Goal: Use online tool/utility: Use online tool/utility

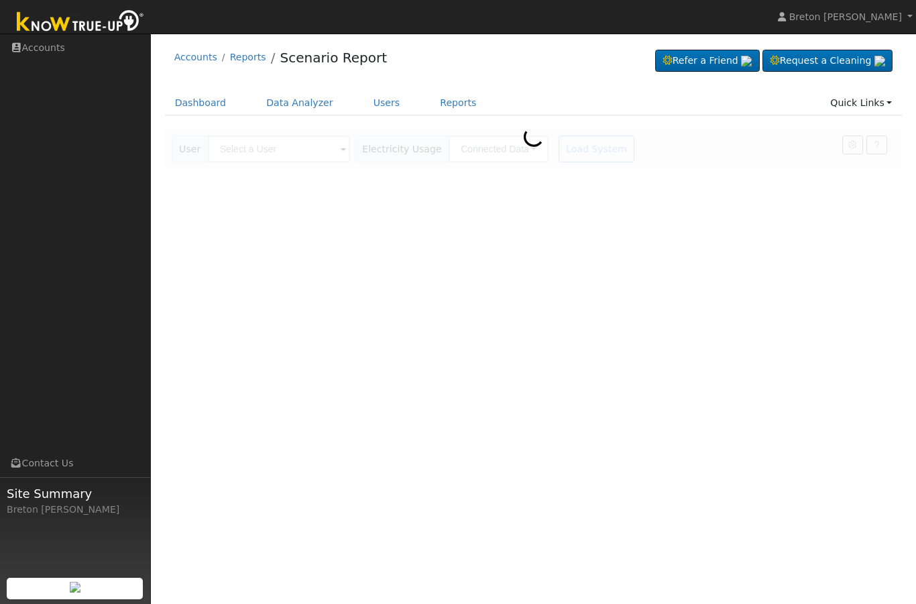
scroll to position [2, 0]
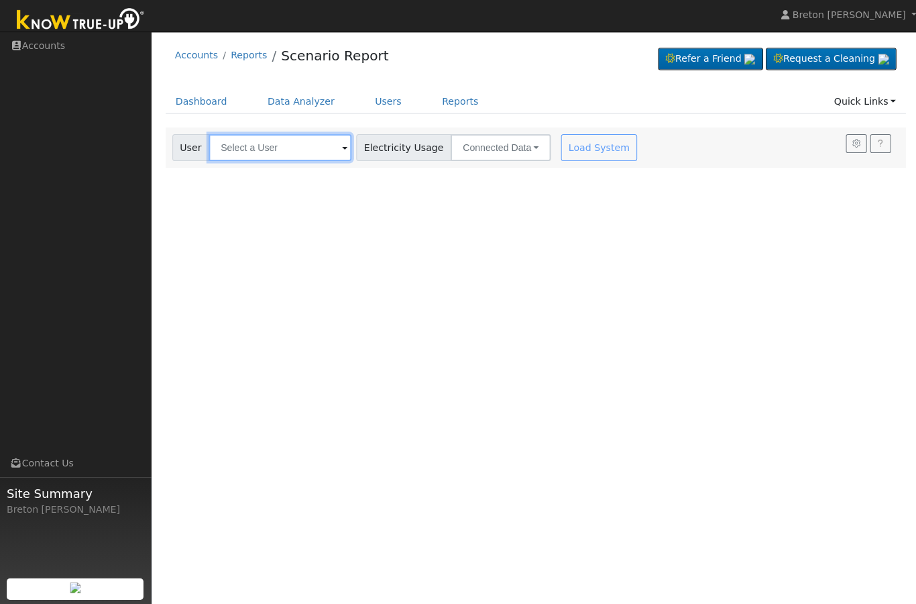
click at [264, 157] on input "text" at bounding box center [279, 149] width 142 height 27
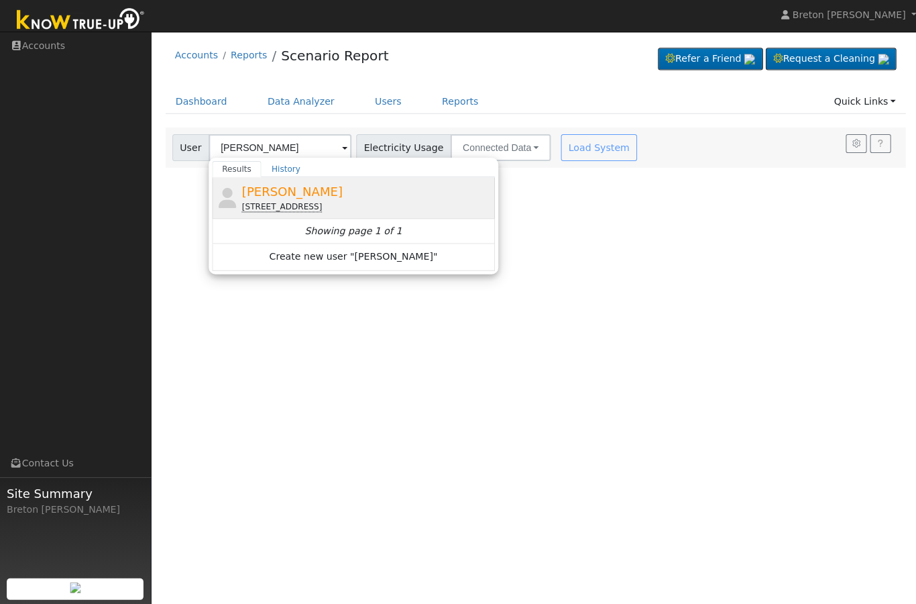
click at [291, 193] on span "[PERSON_NAME]" at bounding box center [291, 193] width 101 height 14
type input "[PERSON_NAME]"
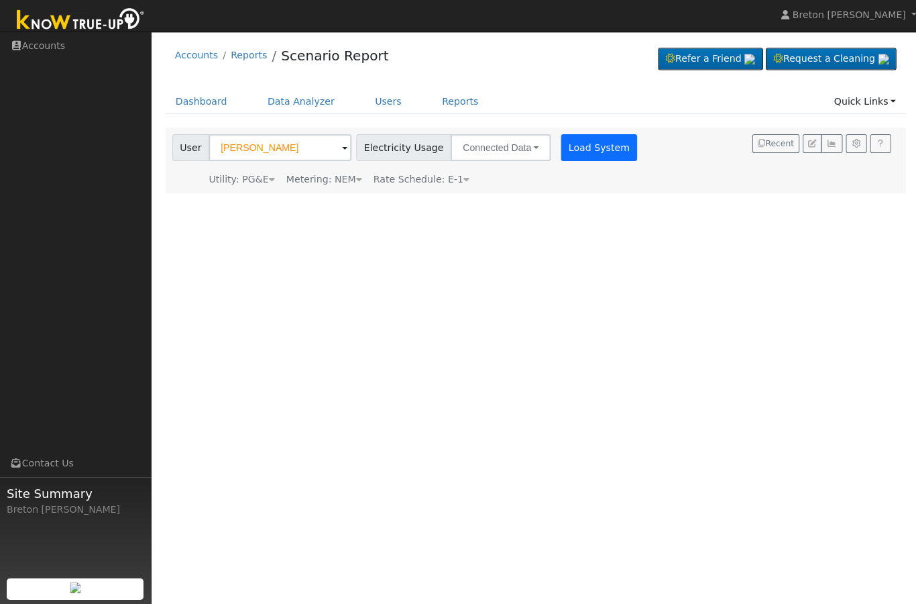
click at [562, 155] on button "Load System" at bounding box center [597, 149] width 76 height 27
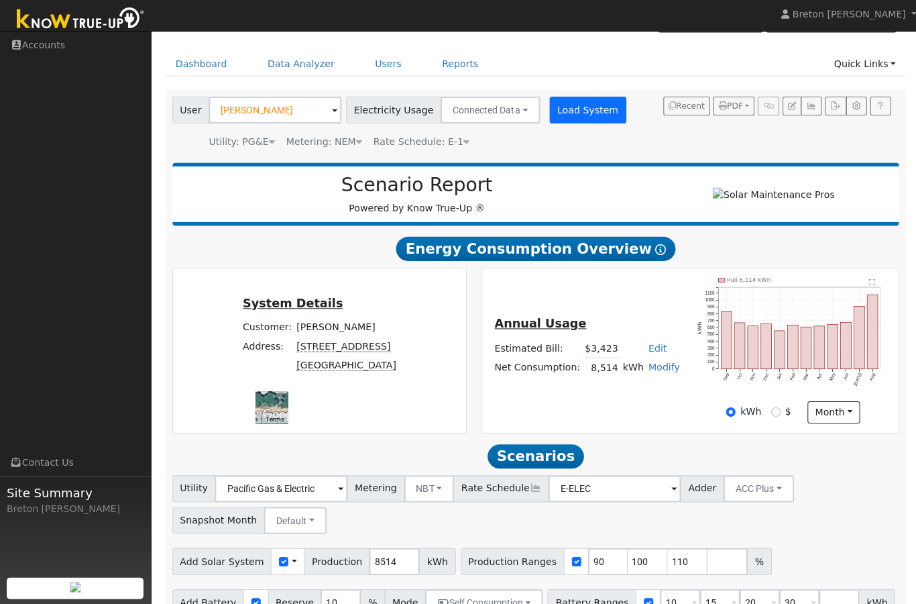
scroll to position [40, 0]
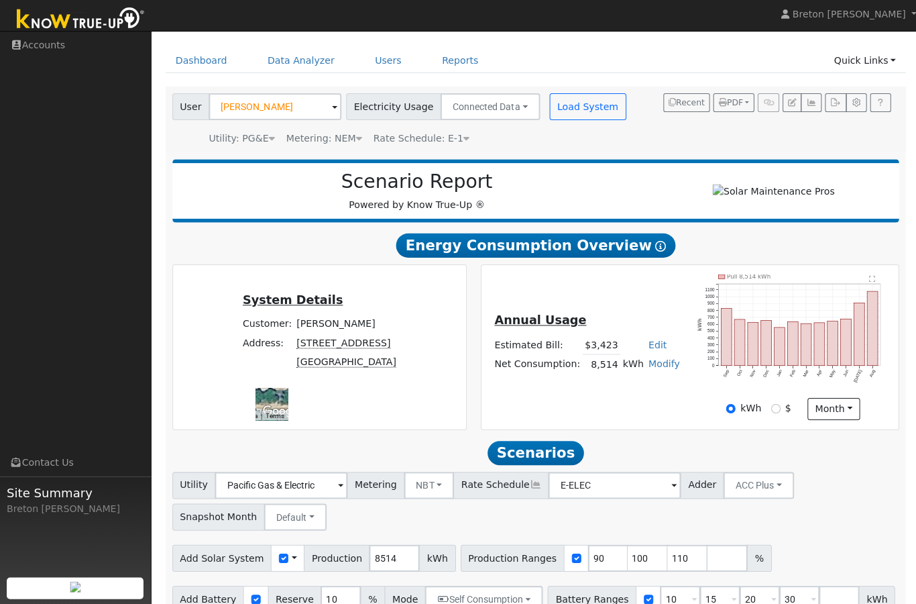
click at [782, 411] on label "$" at bounding box center [785, 409] width 6 height 14
click at [778, 411] on input "$" at bounding box center [772, 409] width 9 height 9
radio input "true"
radio input "false"
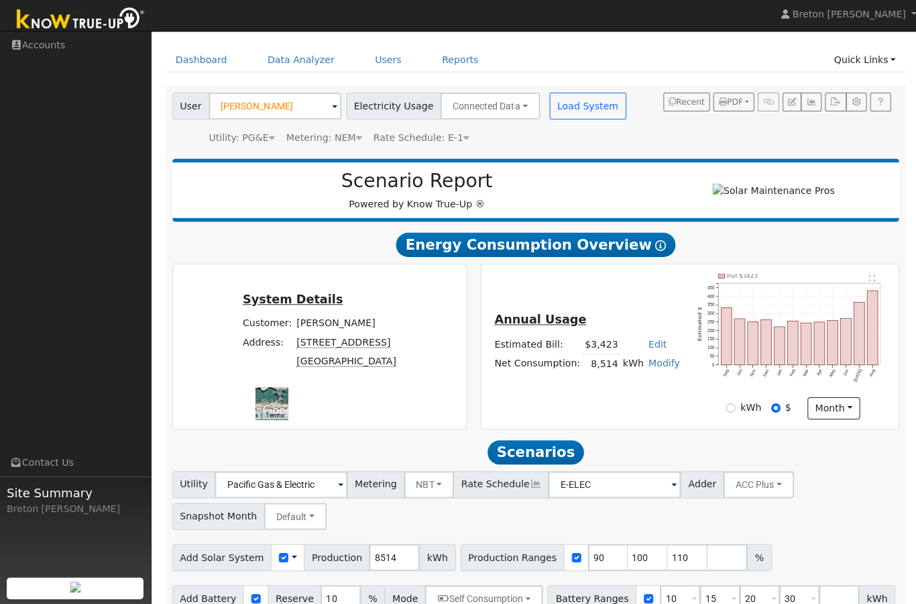
click at [874, 345] on rect "onclick=""" at bounding box center [869, 329] width 11 height 74
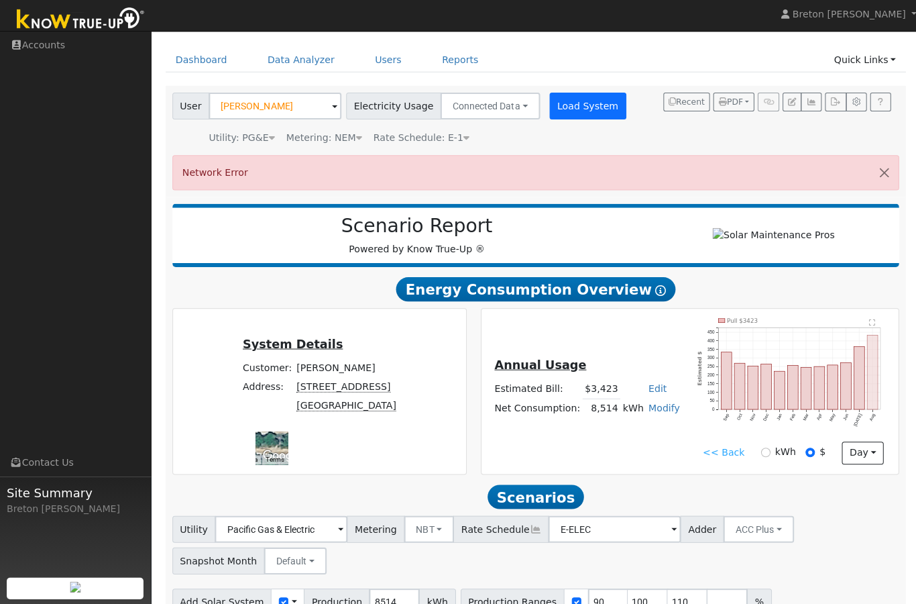
click at [559, 106] on button "Load System" at bounding box center [585, 108] width 76 height 27
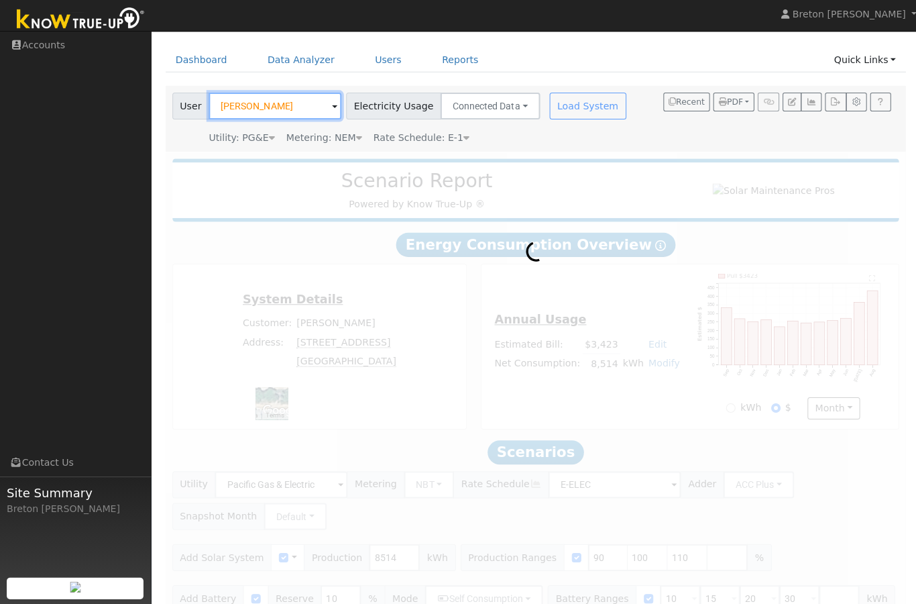
click at [276, 111] on input "[PERSON_NAME]" at bounding box center [274, 108] width 132 height 27
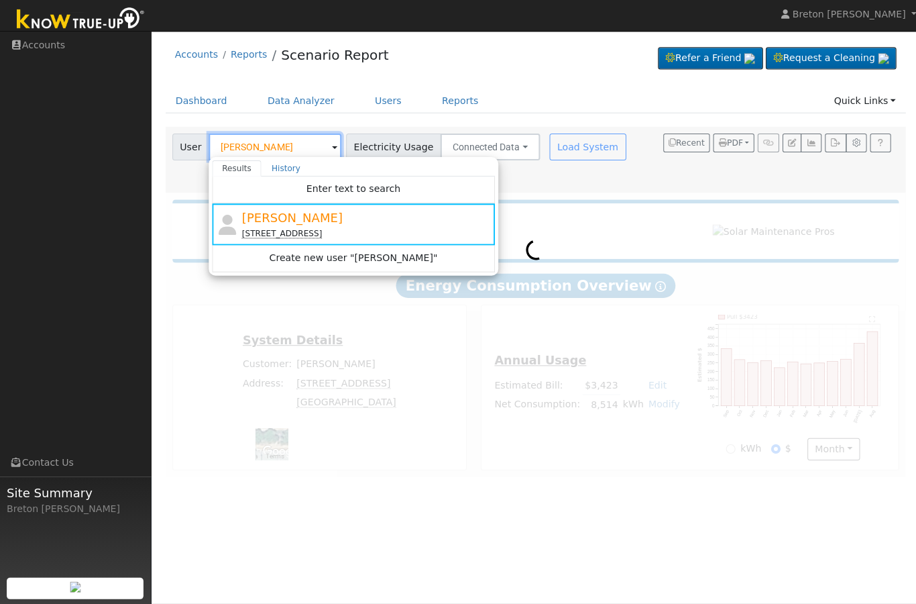
type input ","
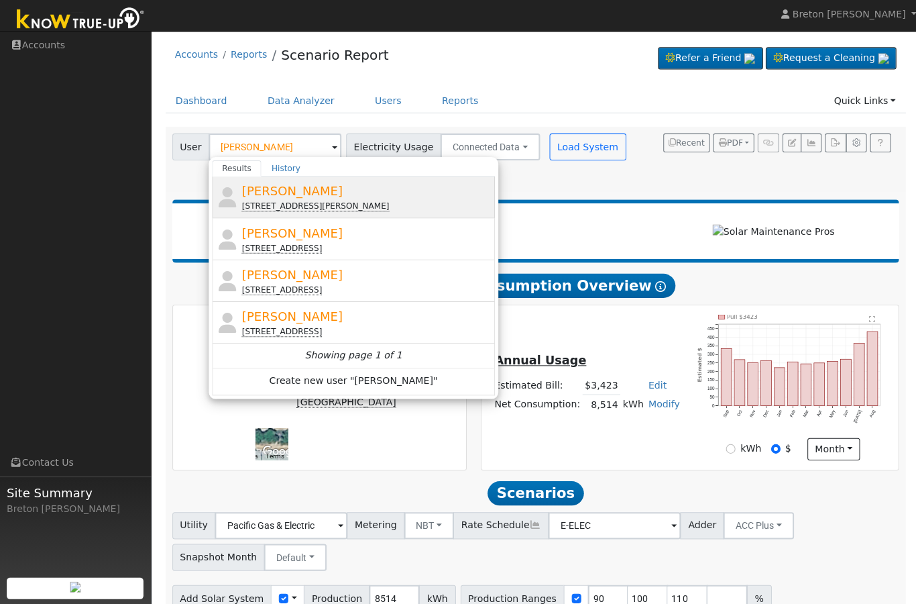
click at [289, 186] on span "[PERSON_NAME]" at bounding box center [291, 193] width 101 height 14
type input "[PERSON_NAME]"
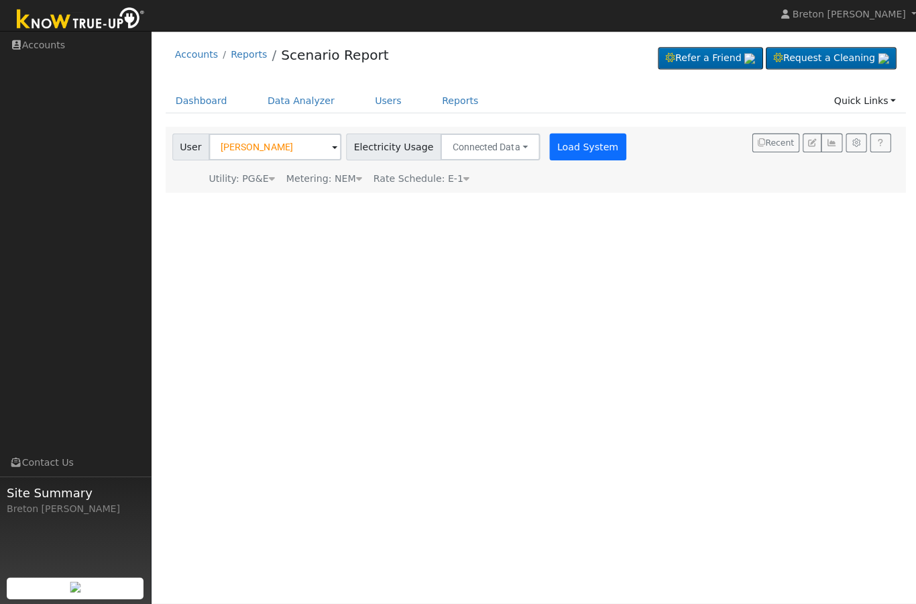
click at [575, 142] on button "Load System" at bounding box center [585, 149] width 76 height 27
